Goal: Transaction & Acquisition: Book appointment/travel/reservation

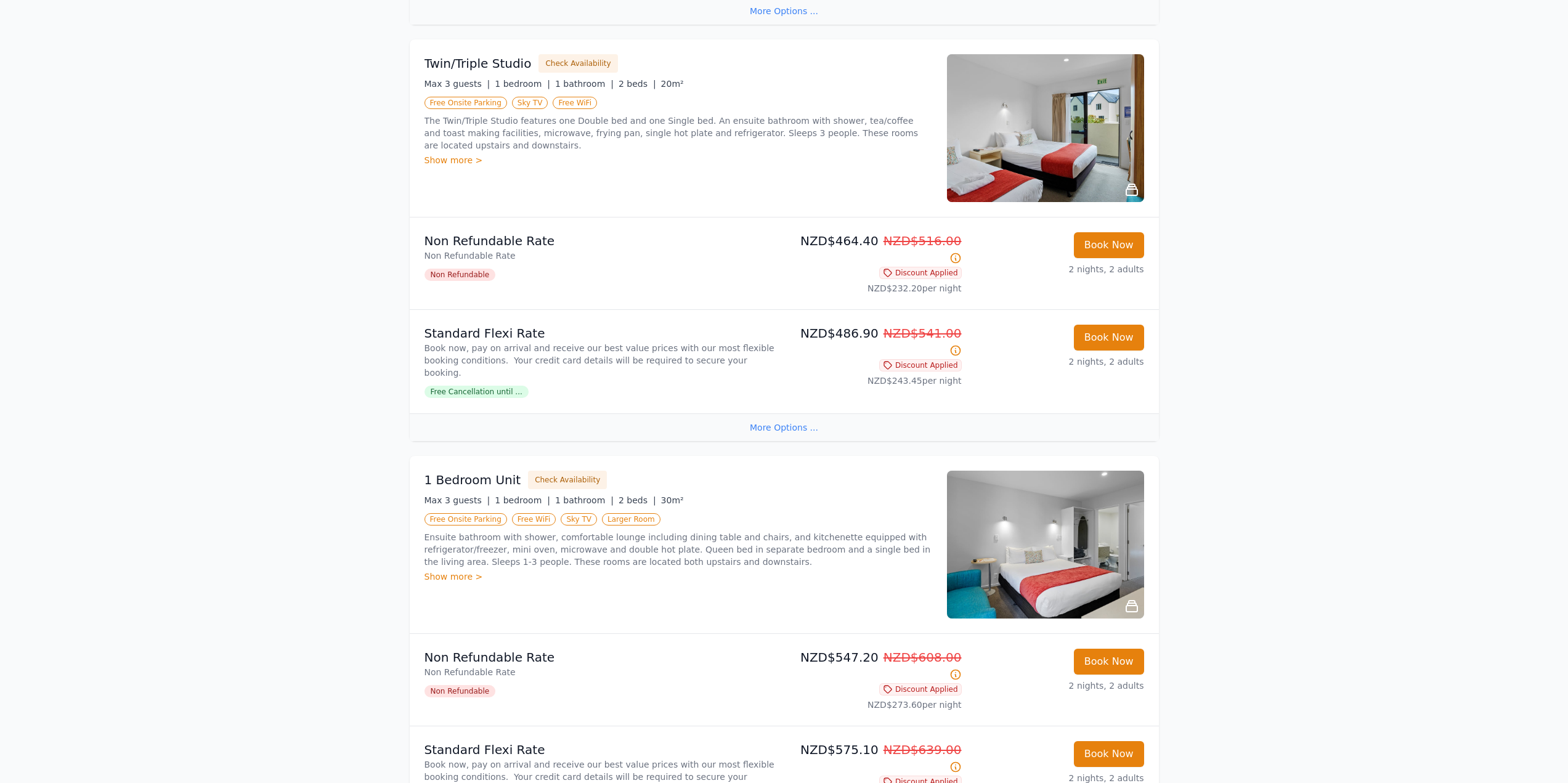
scroll to position [1047, 0]
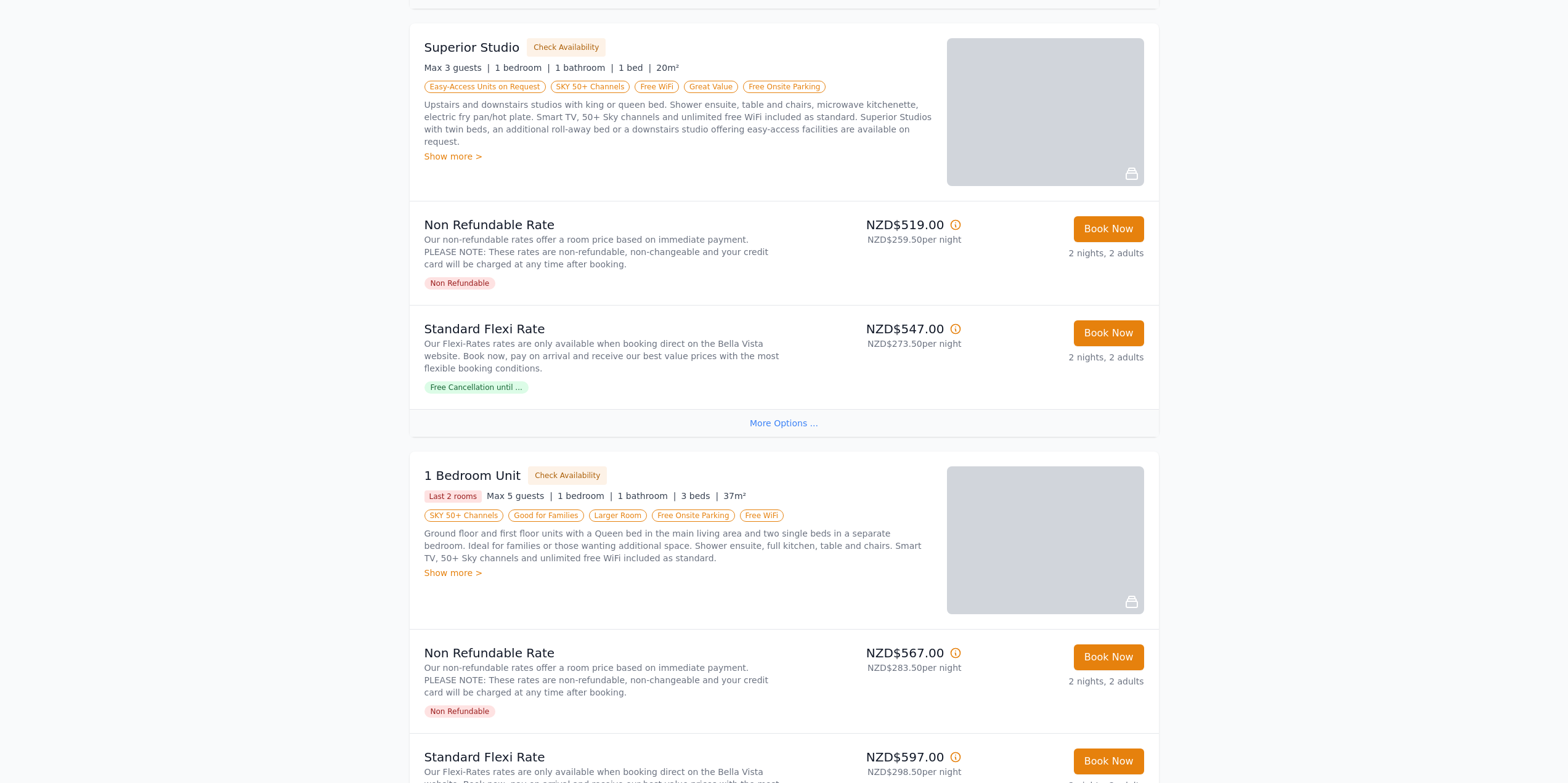
scroll to position [616, 0]
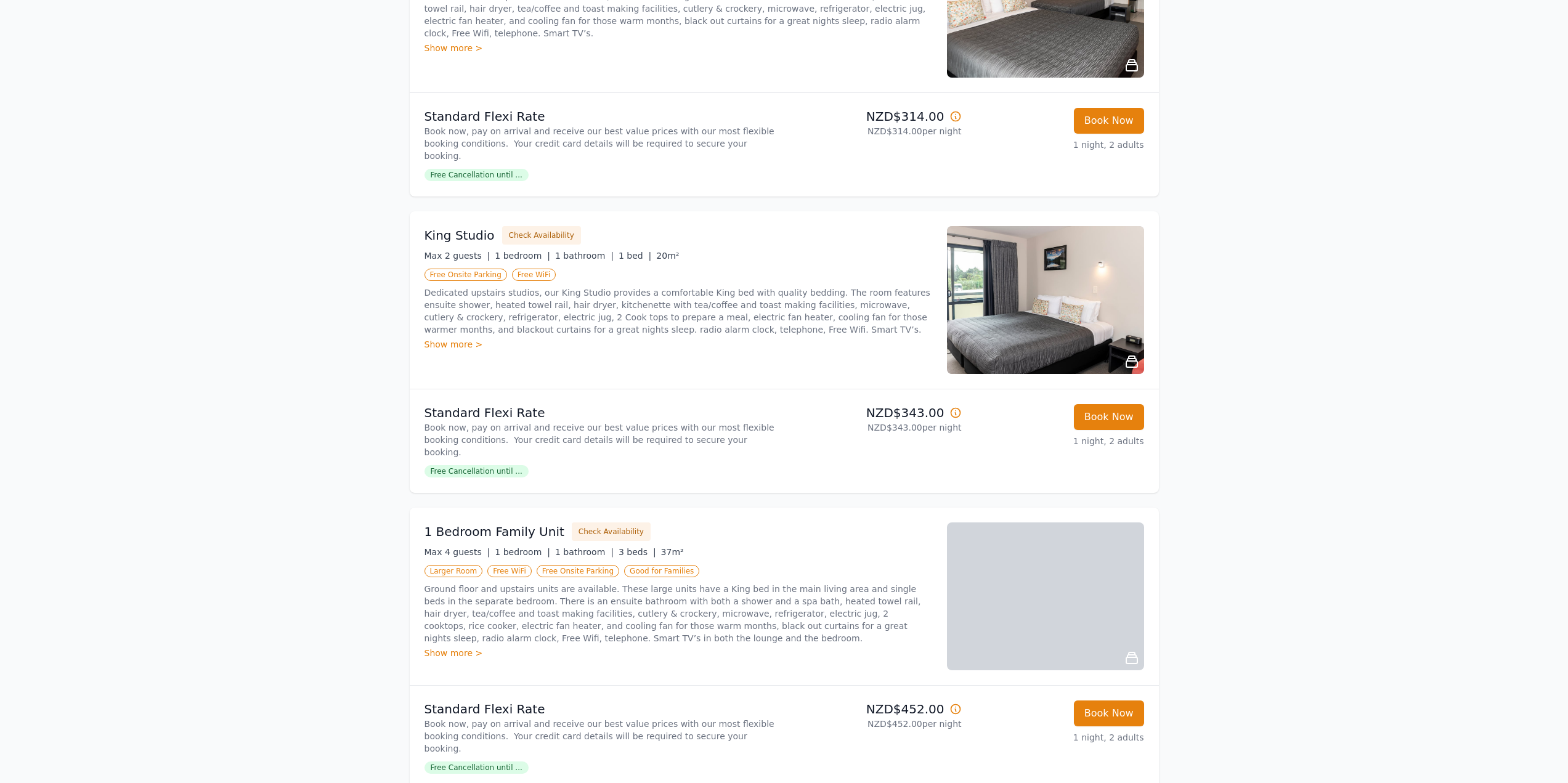
scroll to position [801, 0]
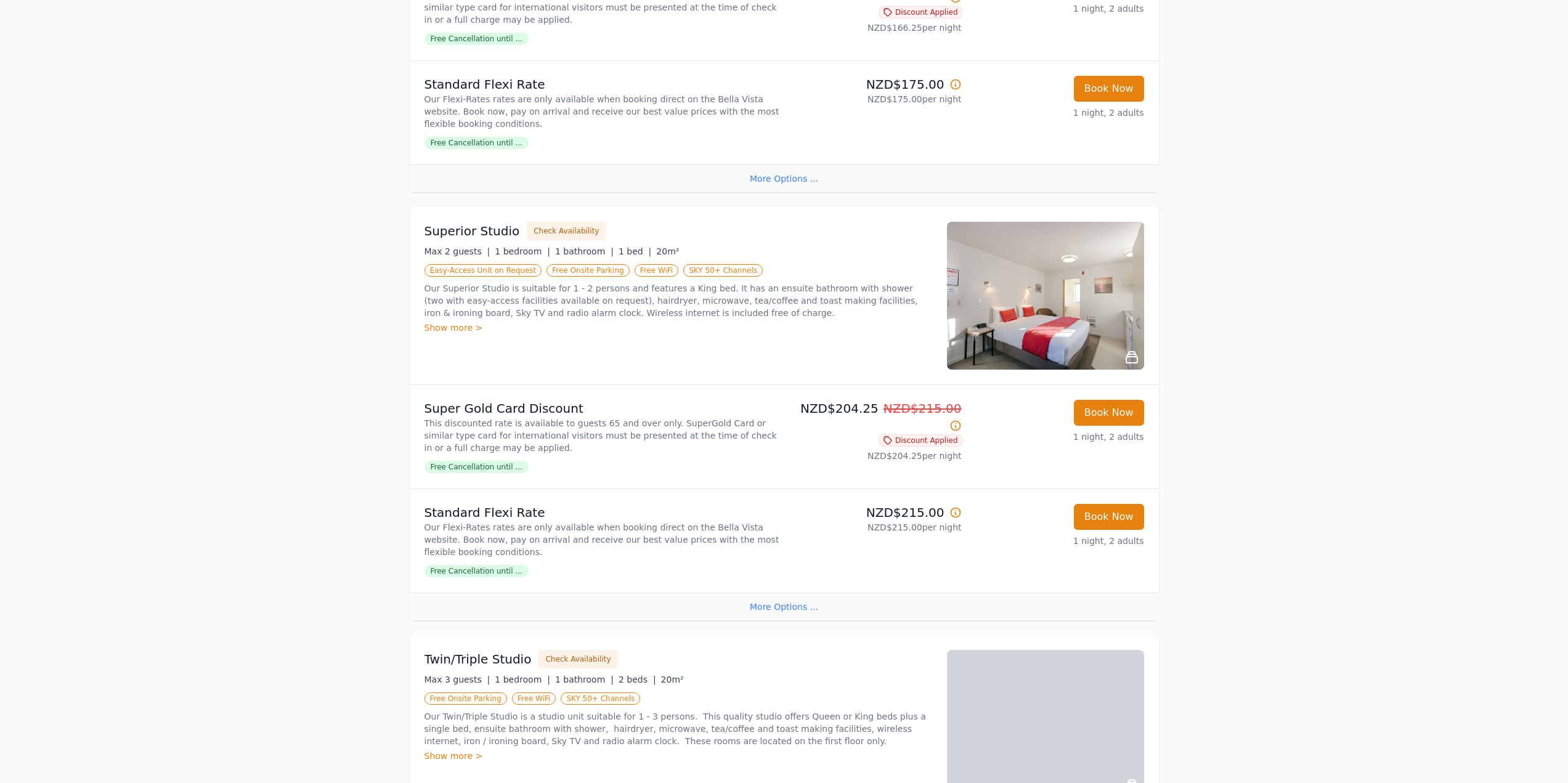
scroll to position [424, 0]
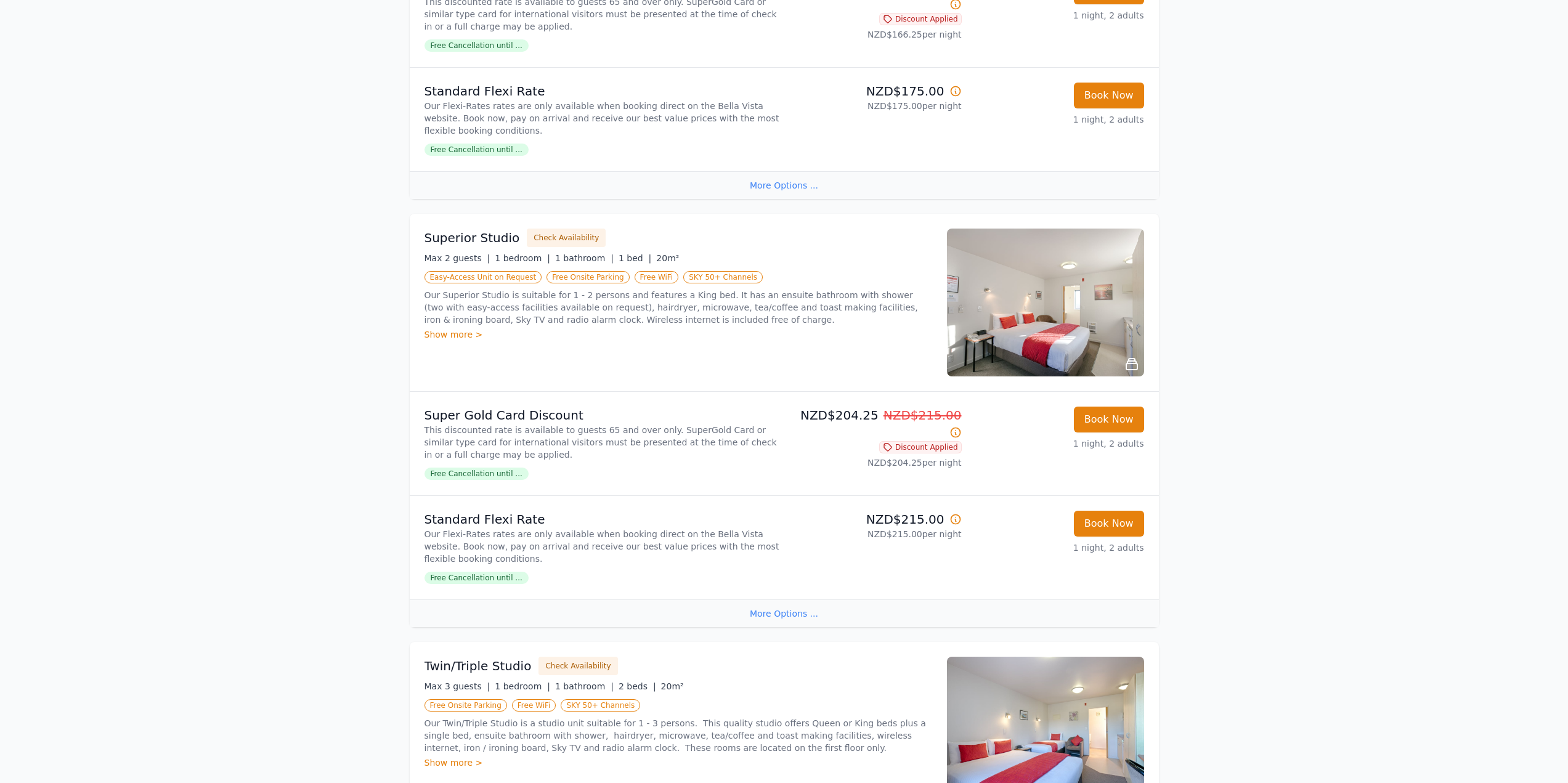
click at [228, 83] on div "Open main menu Rooms & Rates About Us Why Book Direct? Best Rate Guaranteed No …" at bounding box center [784, 396] width 1568 height 1640
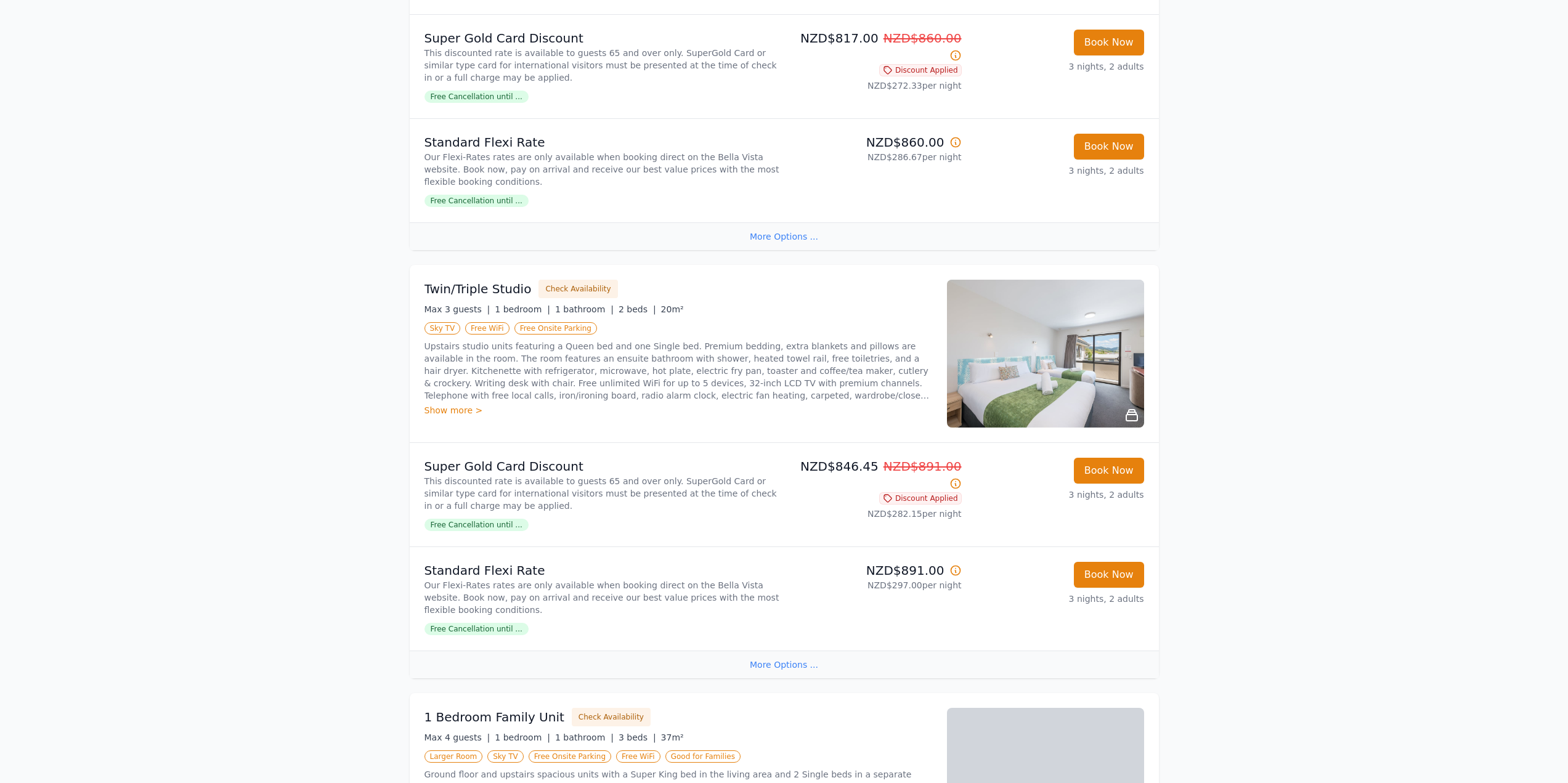
scroll to position [1109, 0]
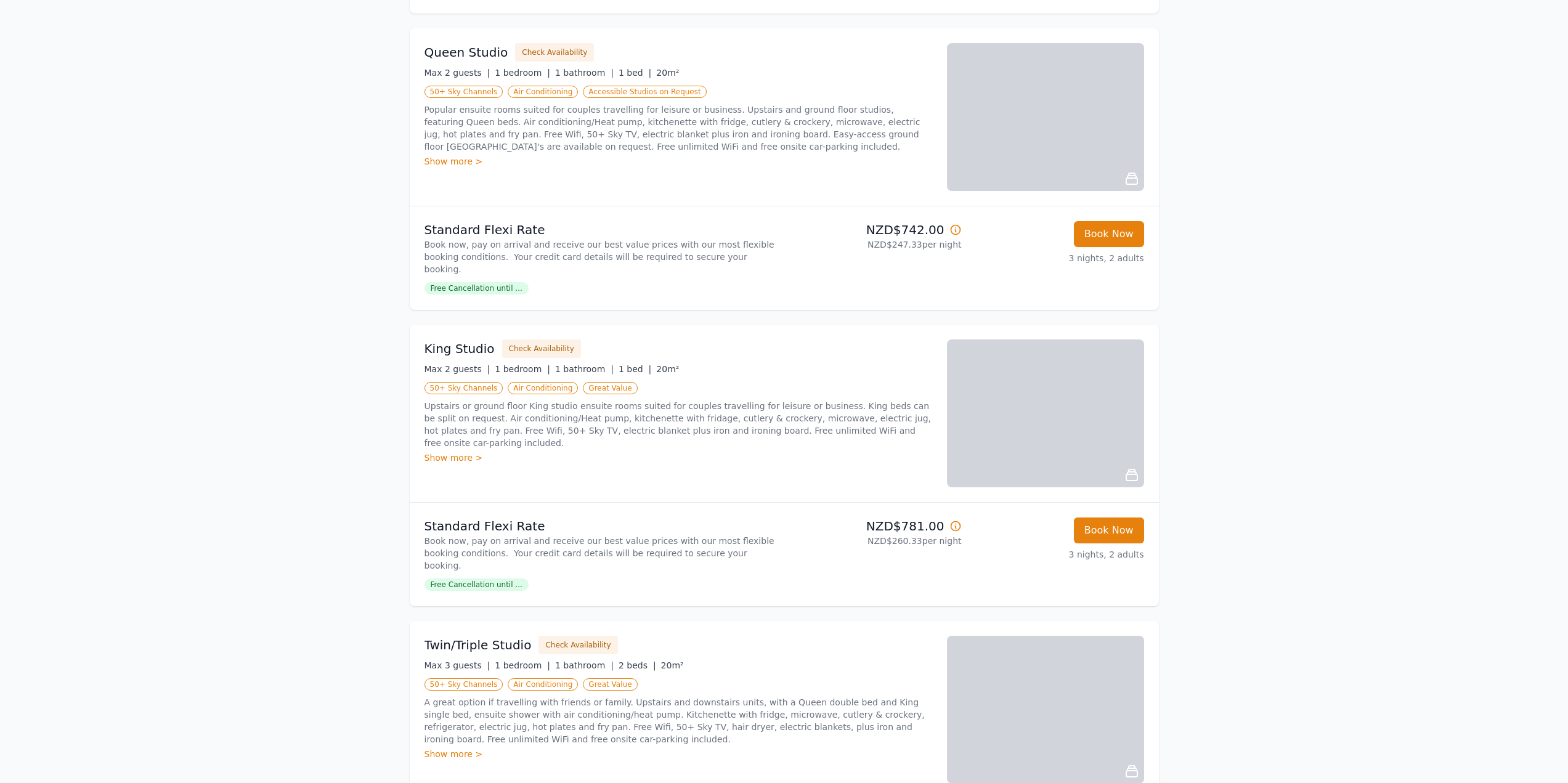
scroll to position [493, 0]
